Goal: Task Accomplishment & Management: Manage account settings

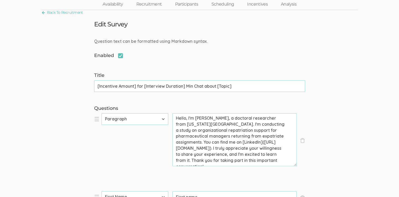
scroll to position [11, 0]
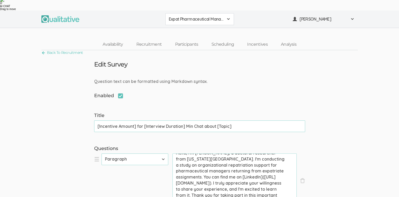
drag, startPoint x: 223, startPoint y: 73, endPoint x: 261, endPoint y: 84, distance: 39.4
click at [261, 153] on textarea "Hello, I'm [PERSON_NAME], a doctoral researcher from [US_STATE][GEOGRAPHIC_DATA…" at bounding box center [235, 179] width 124 height 53
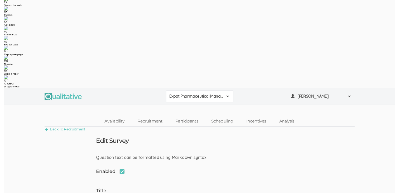
scroll to position [0, 0]
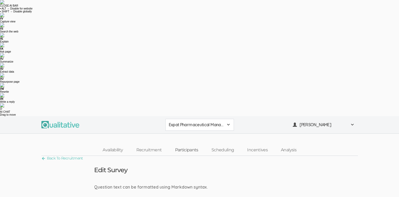
drag, startPoint x: 190, startPoint y: 32, endPoint x: 190, endPoint y: 35, distance: 2.9
click at [190, 144] on link "Participants" at bounding box center [186, 149] width 36 height 11
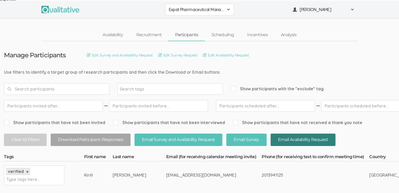
scroll to position [79, 0]
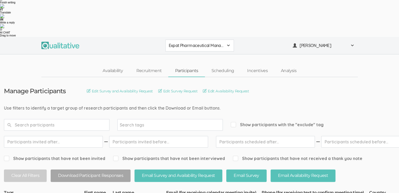
drag, startPoint x: 204, startPoint y: 96, endPoint x: 147, endPoint y: 94, distance: 57.3
drag, startPoint x: 147, startPoint y: 94, endPoint x: 184, endPoint y: 94, distance: 36.4
copy tr "[EMAIL_ADDRESS][DOMAIN_NAME]"
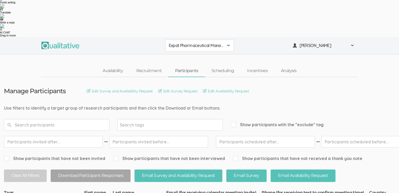
copy tr "[EMAIL_ADDRESS][DOMAIN_NAME]"
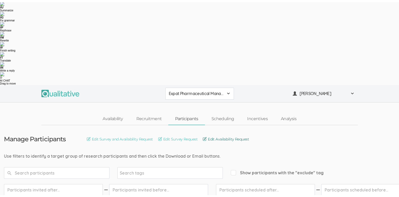
scroll to position [0, 0]
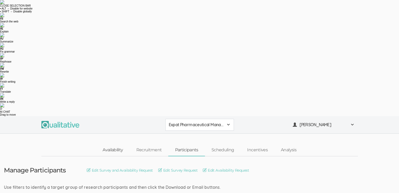
click at [111, 144] on link "Availability" at bounding box center [113, 149] width 34 height 11
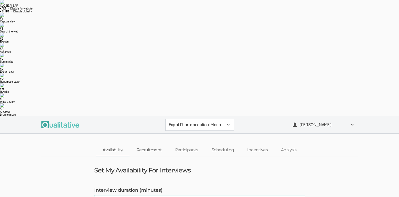
click at [154, 144] on link "Recruitment" at bounding box center [149, 149] width 39 height 11
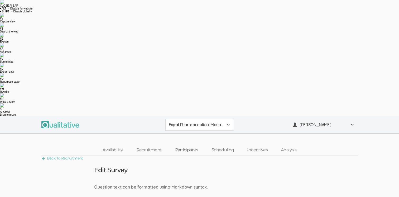
click at [192, 144] on link "Participants" at bounding box center [186, 149] width 36 height 11
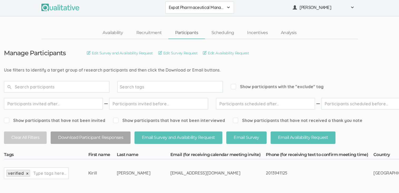
scroll to position [83, 0]
